Goal: Browse casually: Explore the website without a specific task or goal

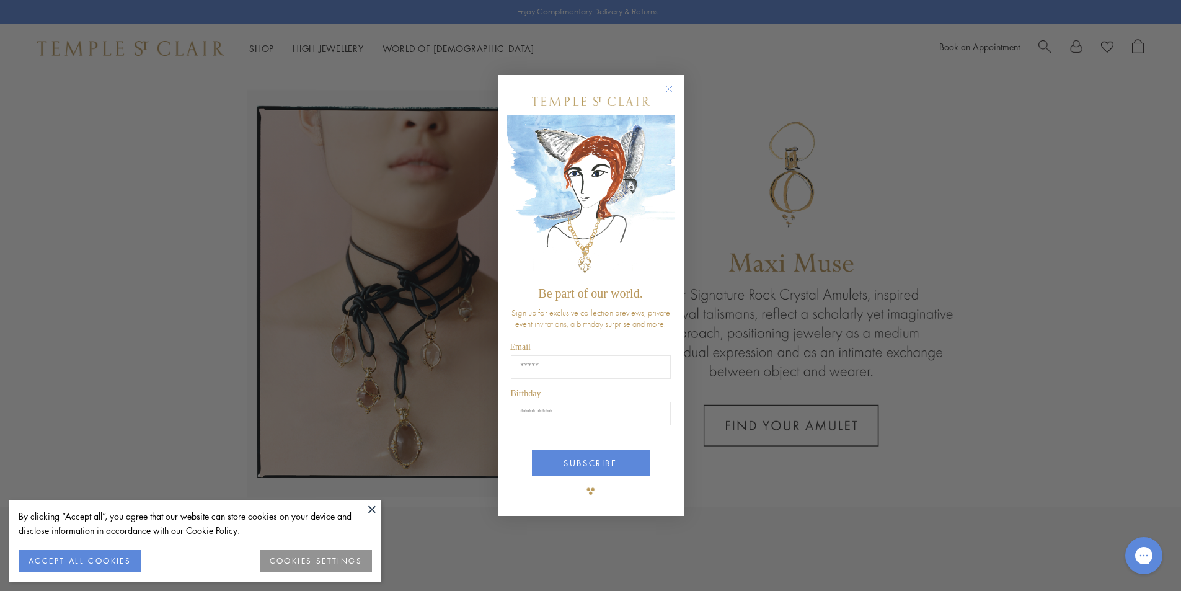
click at [668, 90] on circle "Close dialog" at bounding box center [669, 88] width 15 height 15
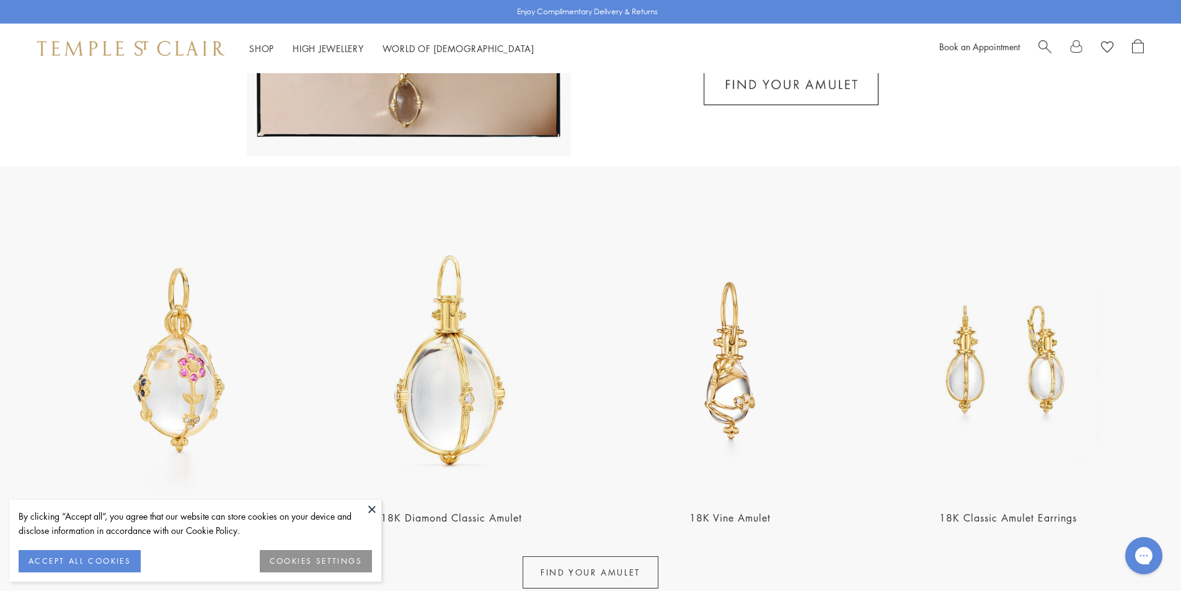
scroll to position [434, 0]
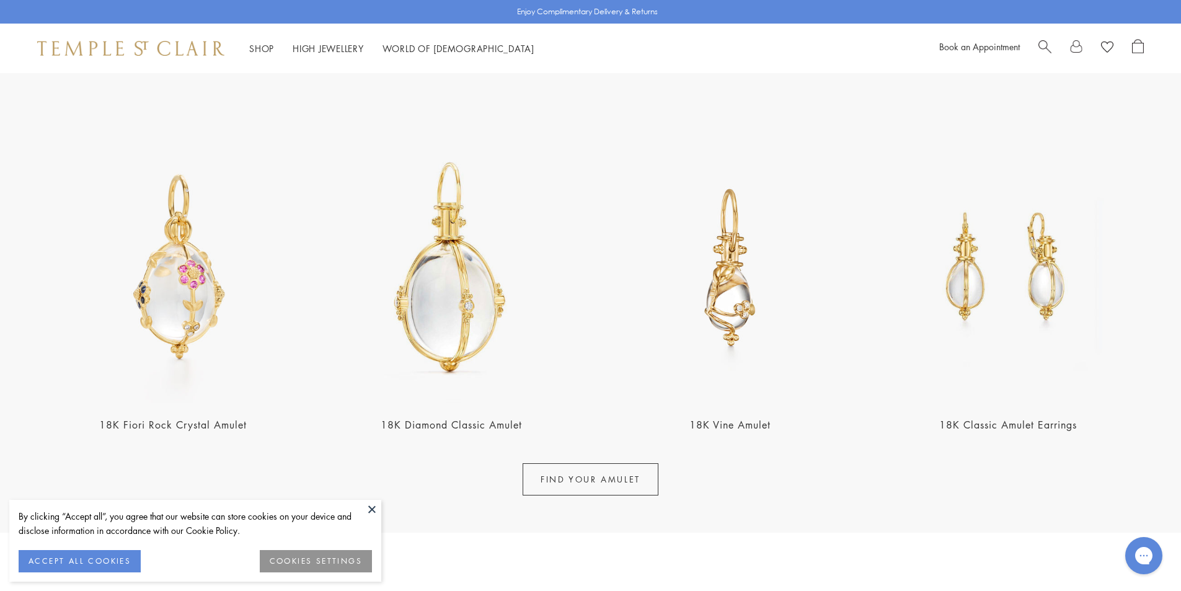
click at [560, 488] on link "FIND YOUR AMULET" at bounding box center [591, 479] width 136 height 32
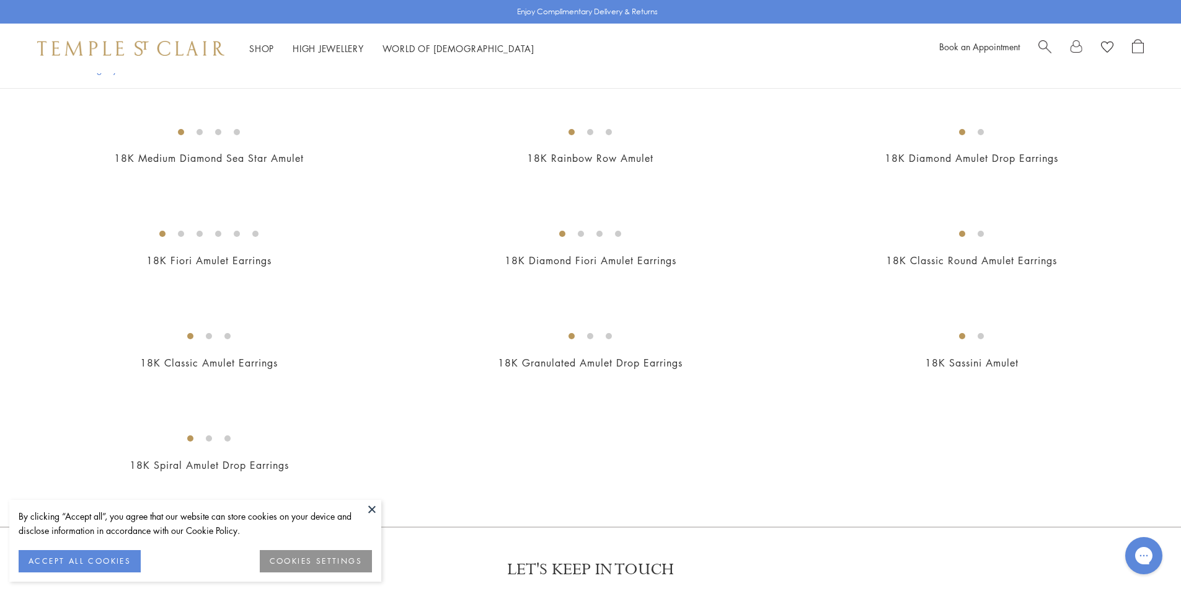
scroll to position [2356, 0]
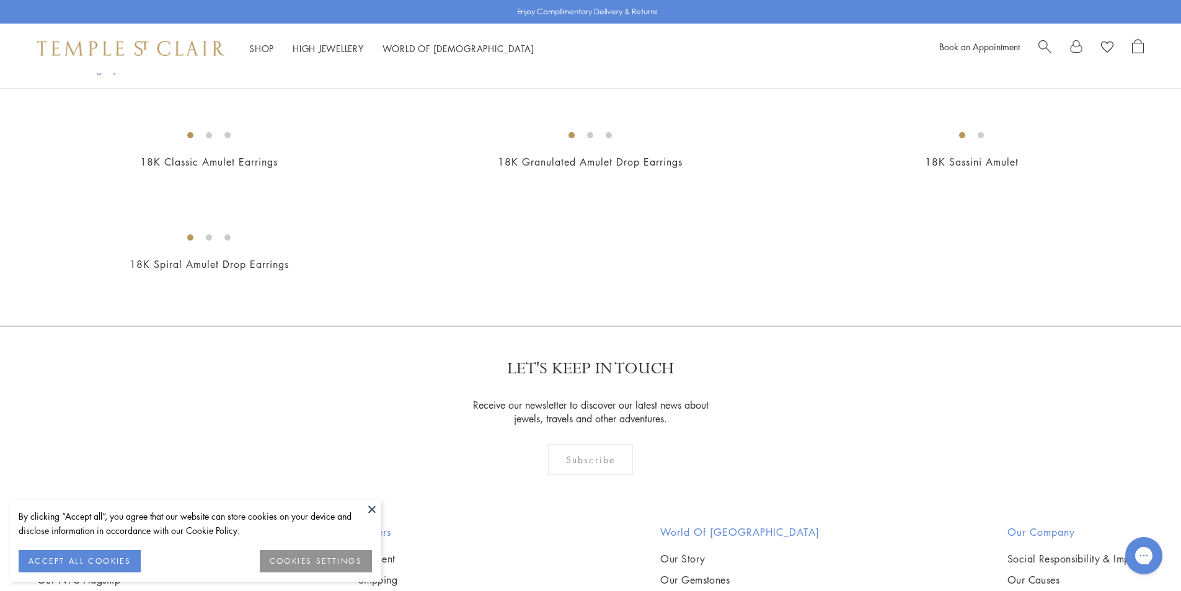
click at [78, 556] on button "ACCEPT ALL COOKIES" at bounding box center [80, 561] width 122 height 22
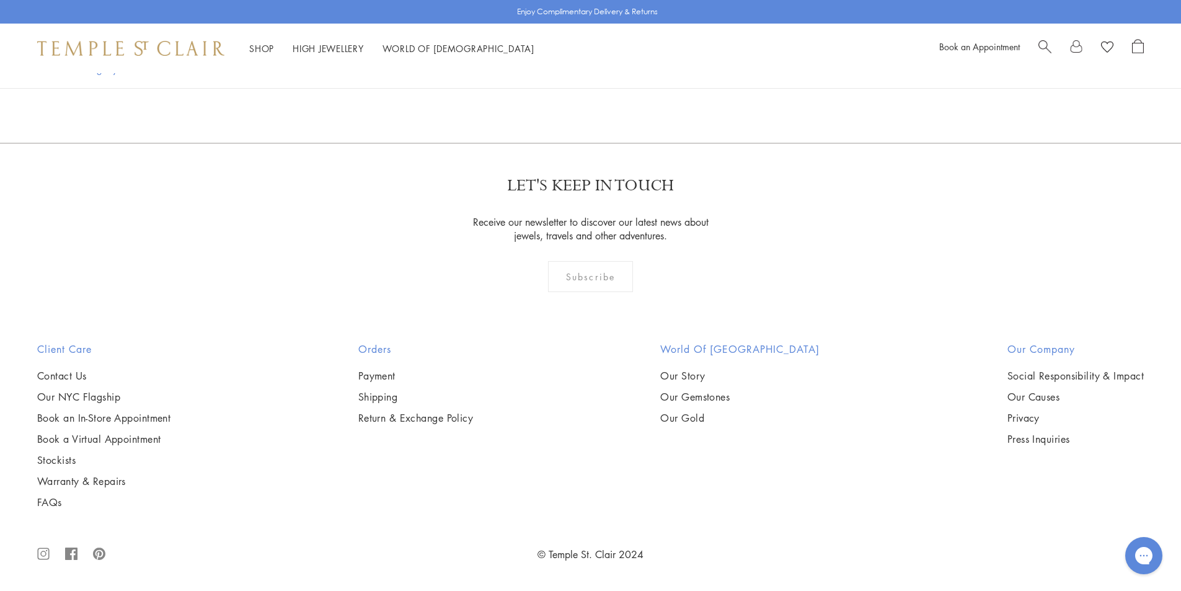
scroll to position [9860, 0]
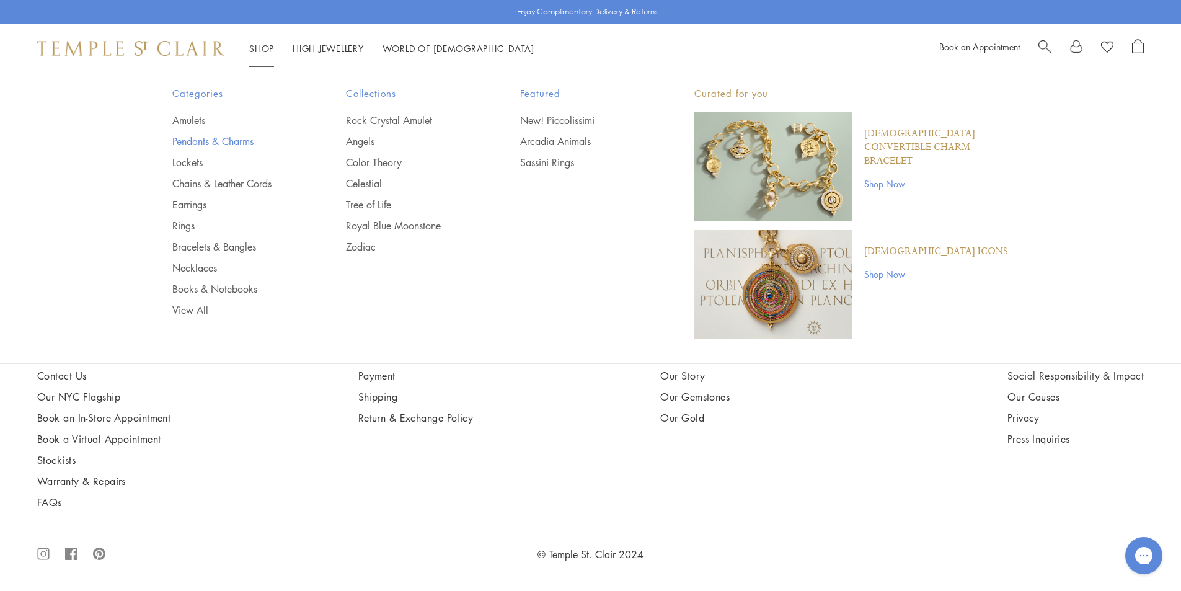
click at [192, 144] on link "Pendants & Charms" at bounding box center [234, 142] width 125 height 14
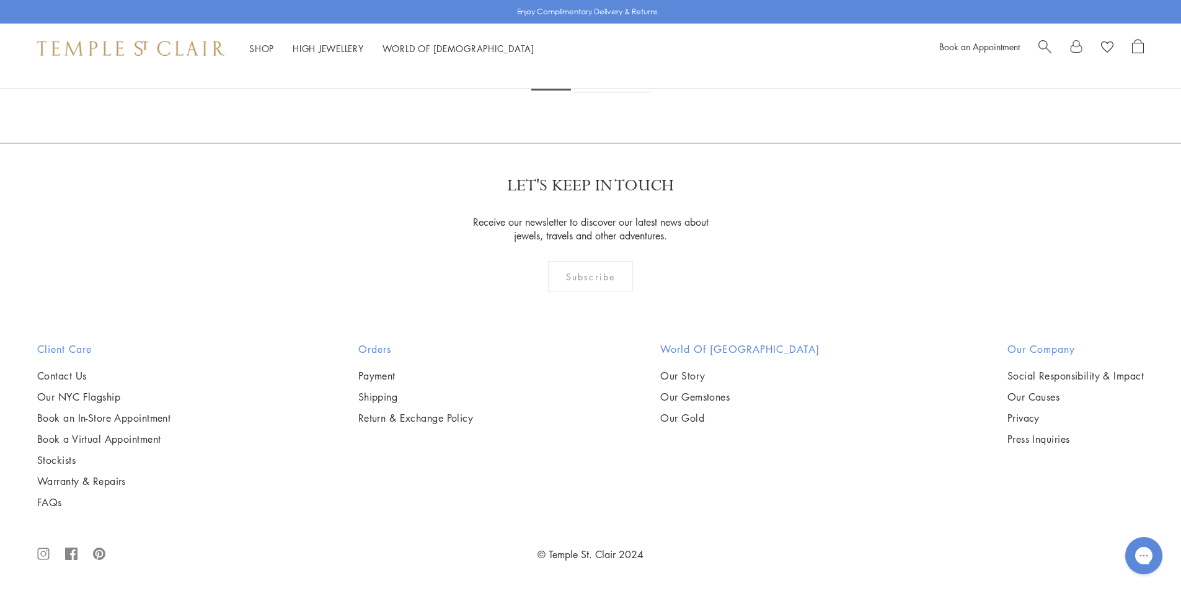
scroll to position [10046, 0]
click at [592, 93] on link "2" at bounding box center [591, 76] width 41 height 34
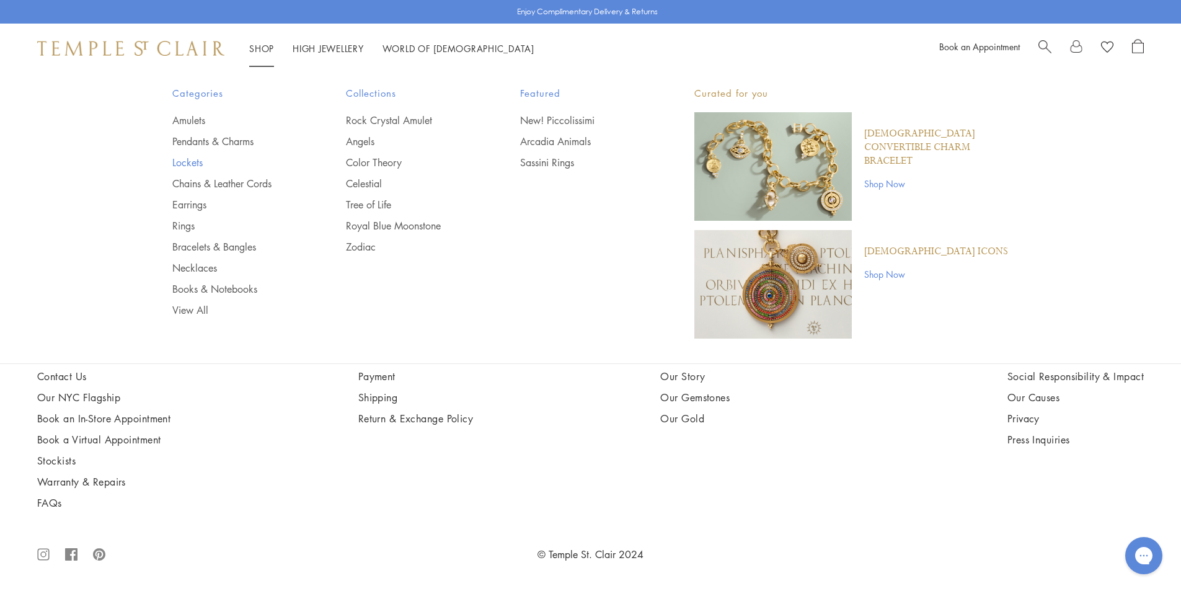
click at [199, 159] on link "Lockets" at bounding box center [234, 163] width 125 height 14
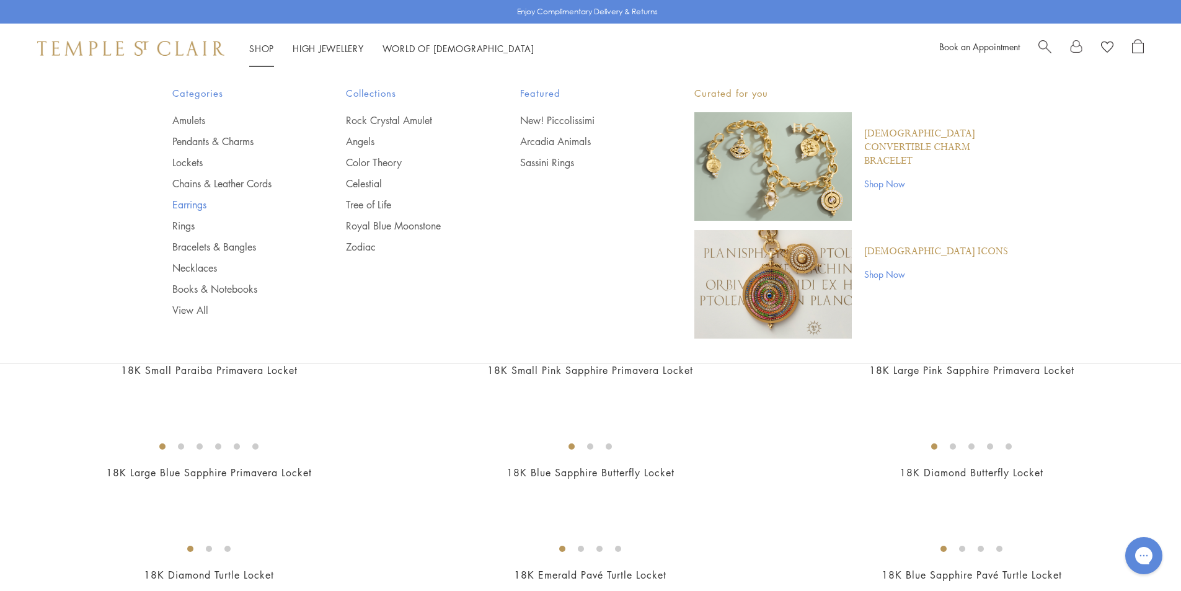
click at [185, 207] on link "Earrings" at bounding box center [234, 205] width 125 height 14
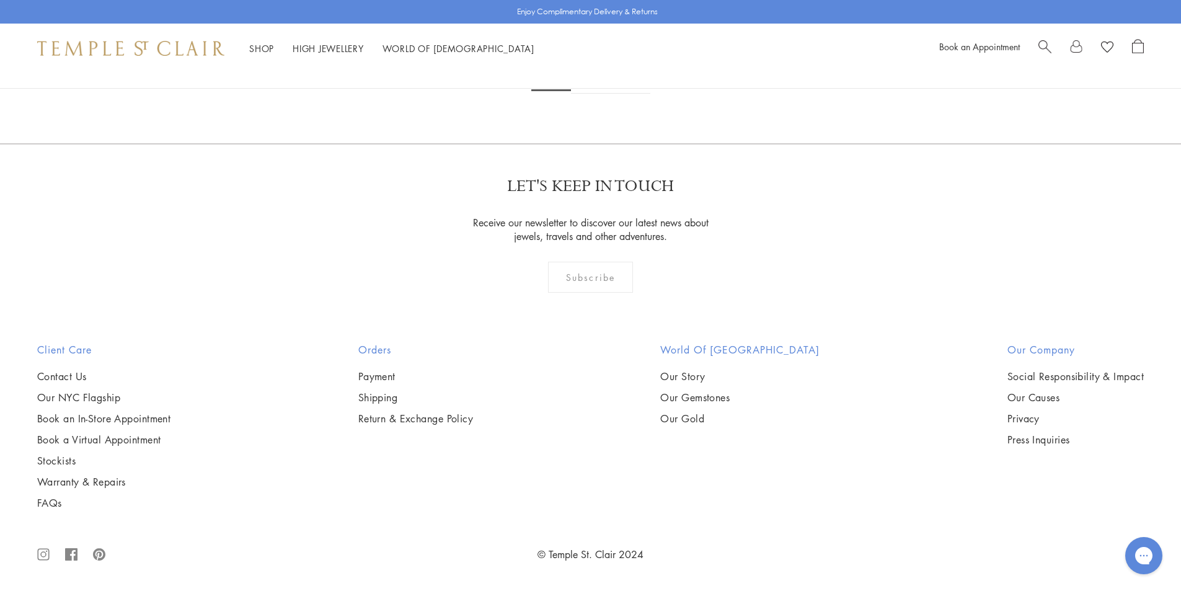
scroll to position [7938, 0]
click at [590, 94] on link "2" at bounding box center [591, 77] width 41 height 34
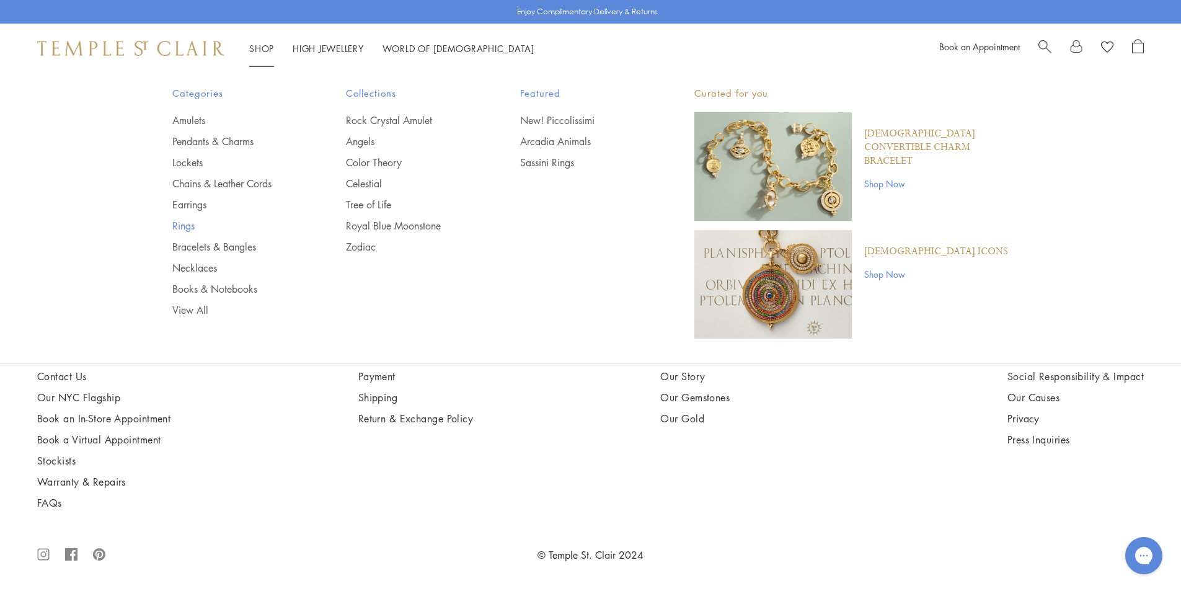
click at [190, 226] on link "Rings" at bounding box center [234, 226] width 125 height 14
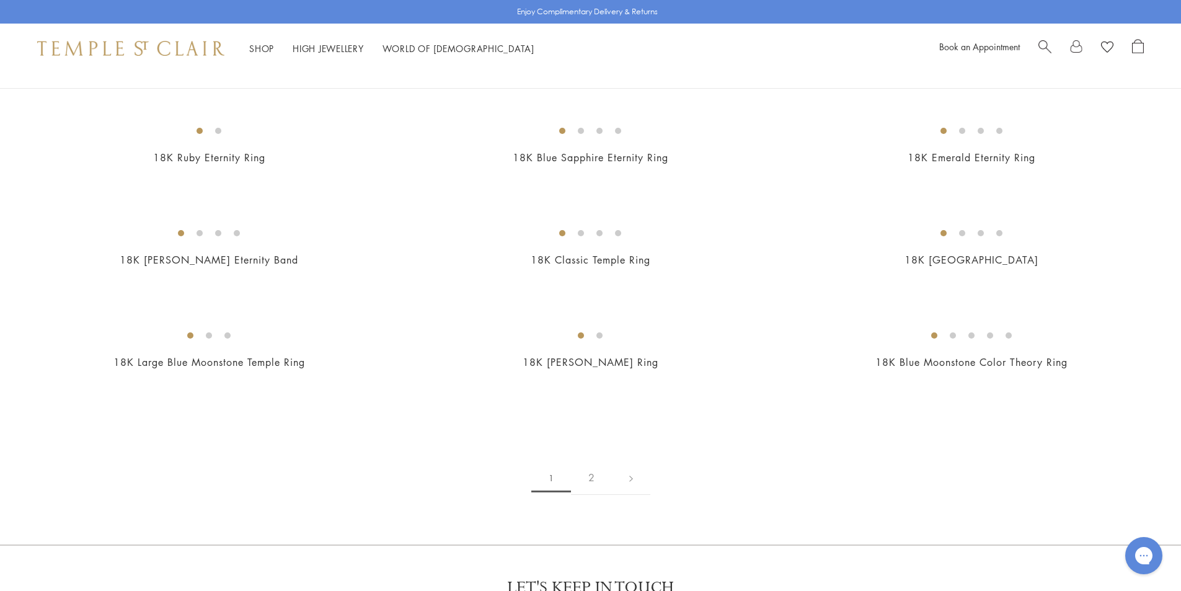
scroll to position [1426, 0]
